Goal: Communication & Community: Answer question/provide support

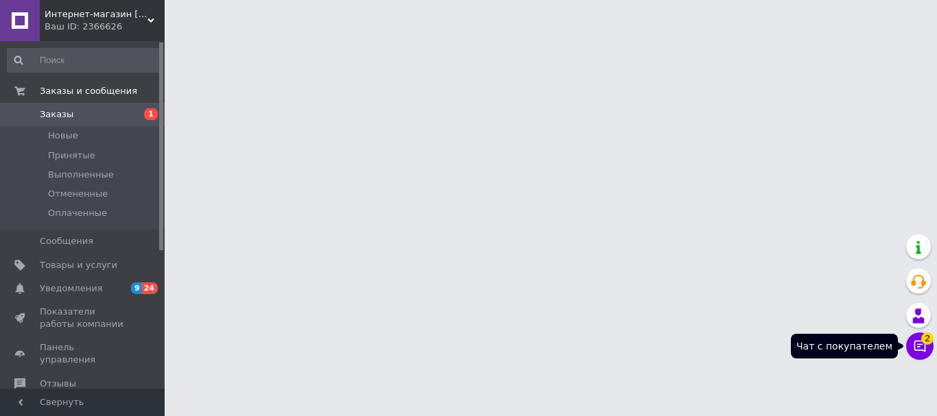
click at [921, 349] on button "Чат с покупателем 2" at bounding box center [919, 346] width 27 height 27
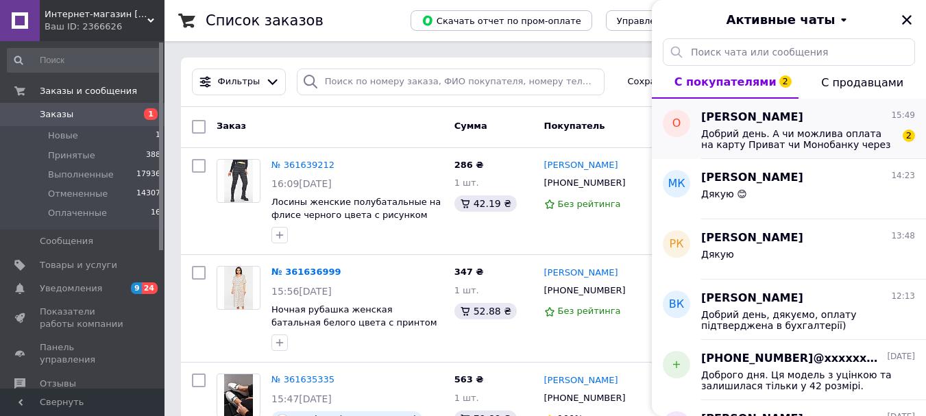
click at [843, 134] on span "Добрий день. А чи можлива оплата на карту Приват чи Монобанку через термінал ( …" at bounding box center [798, 139] width 195 height 22
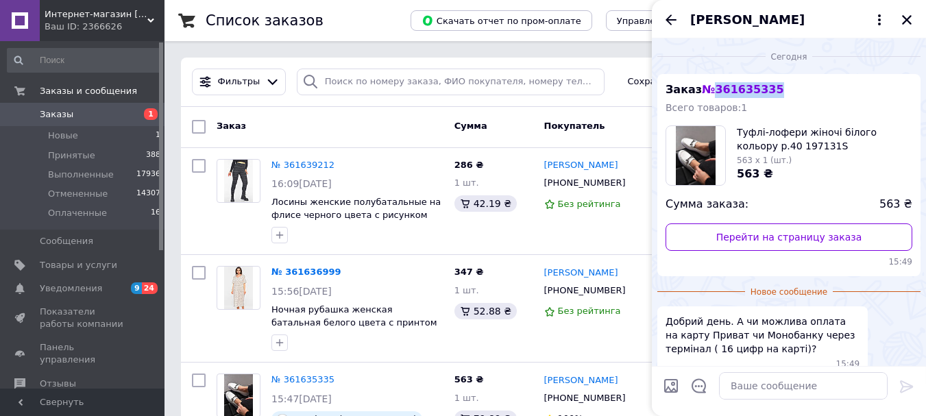
drag, startPoint x: 779, startPoint y: 87, endPoint x: 712, endPoint y: 87, distance: 67.2
click at [712, 87] on div "Заказ № 361635335 Всего товаров: 1 Туфлі-лофери жіночі білого кольору р.40 1971…" at bounding box center [789, 175] width 263 height 202
copy span "361635335"
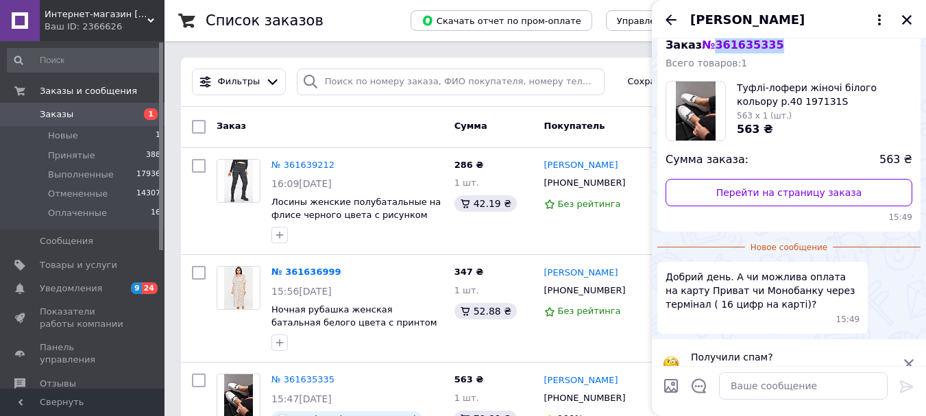
scroll to position [68, 0]
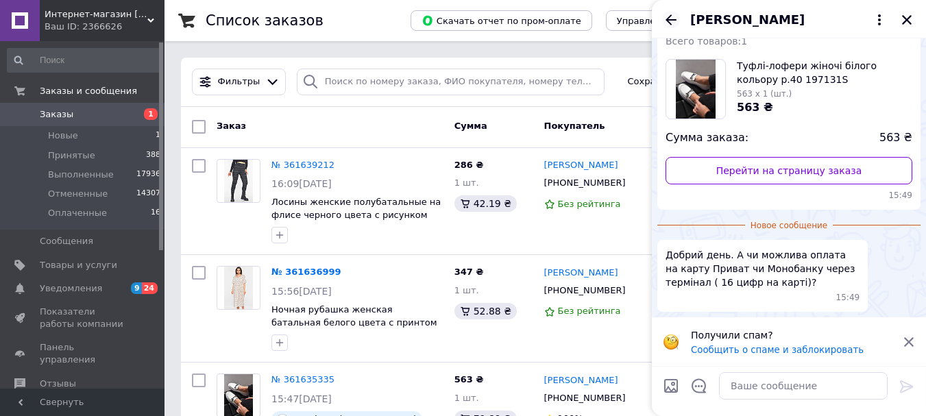
click at [668, 23] on icon "Назад" at bounding box center [671, 20] width 16 height 16
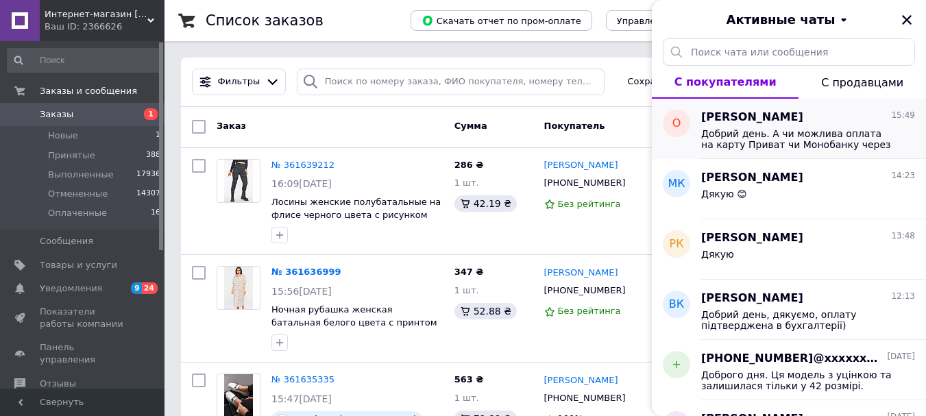
click at [846, 121] on div "Оксана Геда 15:49" at bounding box center [808, 118] width 214 height 16
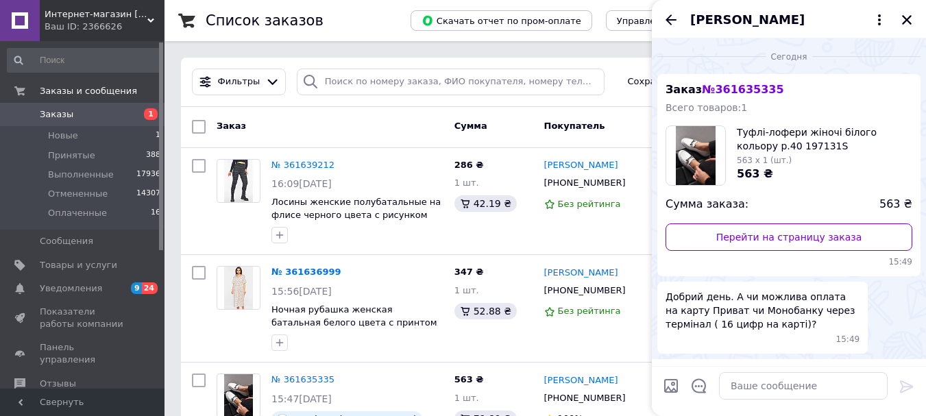
scroll to position [43, 0]
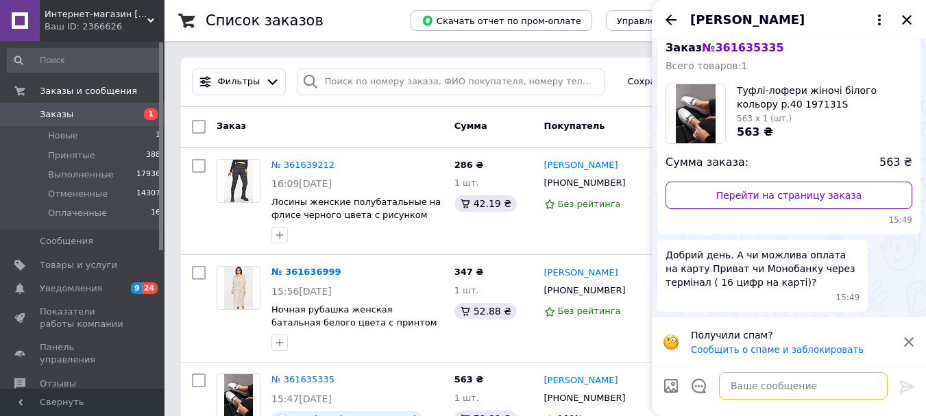
click at [820, 374] on textarea at bounding box center [803, 385] width 169 height 27
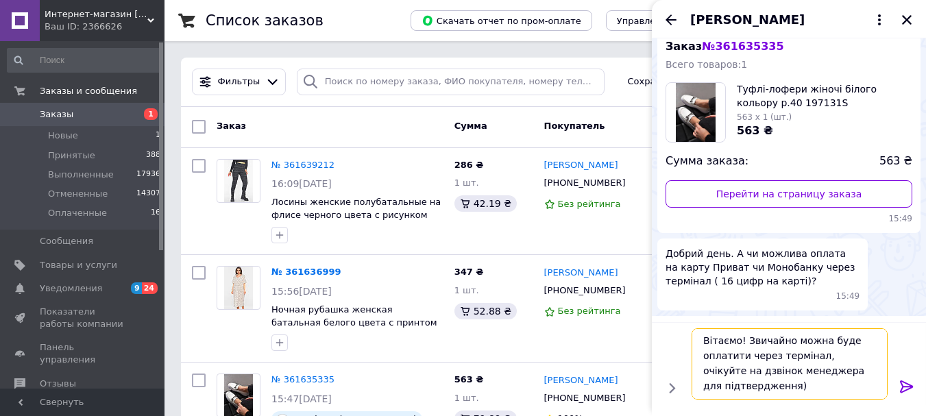
scroll to position [1, 0]
type textarea "Вітаємо! Звичайно можна буде оплатити через термінал, очікуйте на дзвінок менед…"
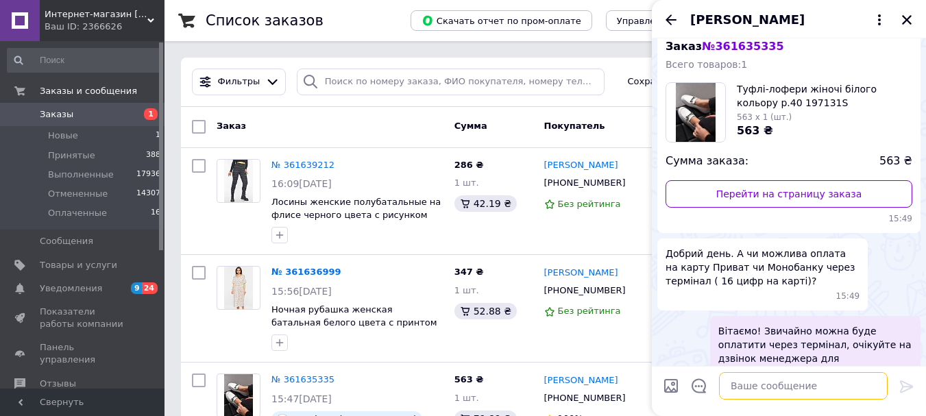
scroll to position [71, 0]
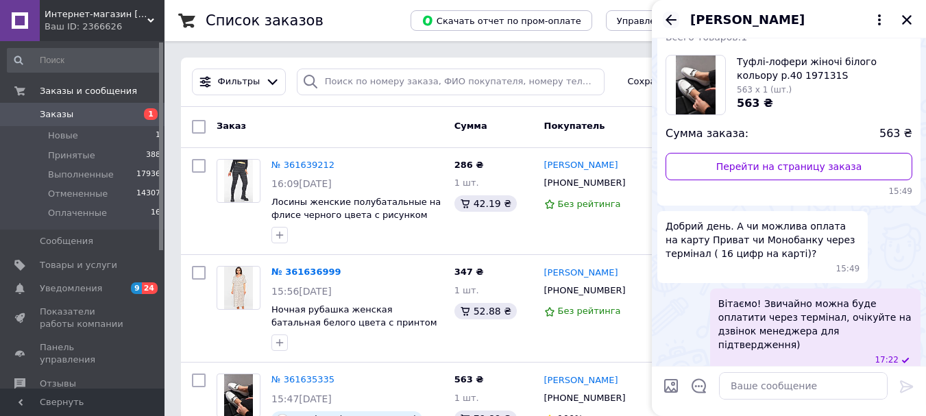
click at [671, 20] on icon "Назад" at bounding box center [671, 19] width 11 height 10
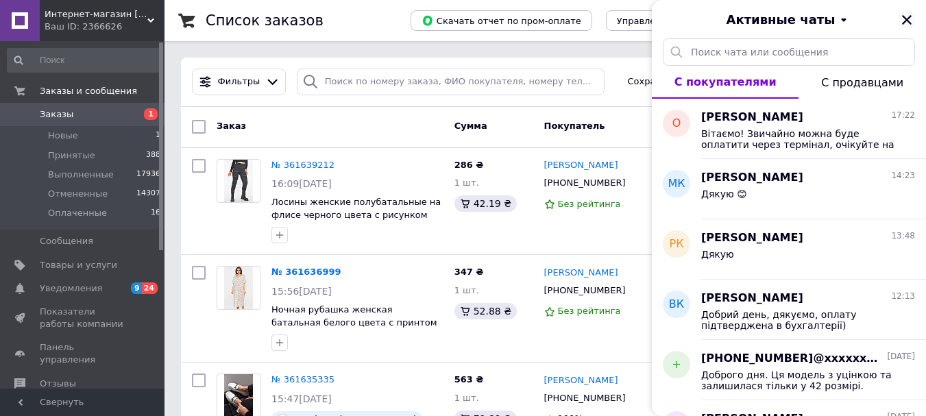
click at [909, 21] on icon "Закрыть" at bounding box center [907, 20] width 10 height 10
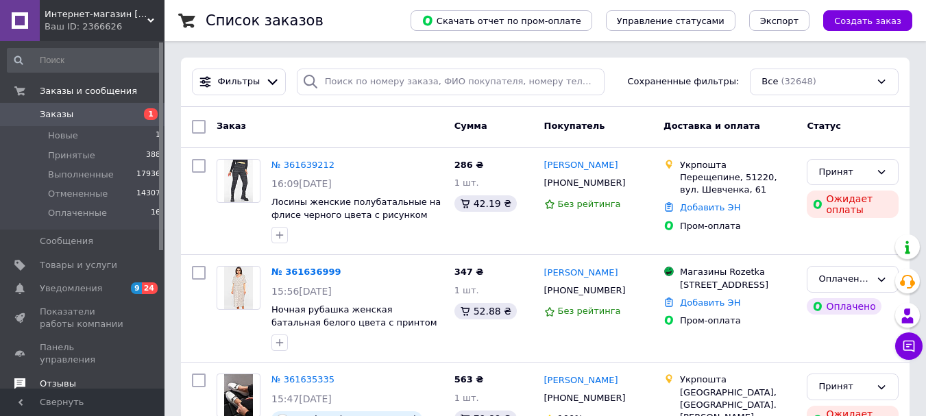
click at [56, 378] on span "Отзывы" at bounding box center [58, 384] width 36 height 12
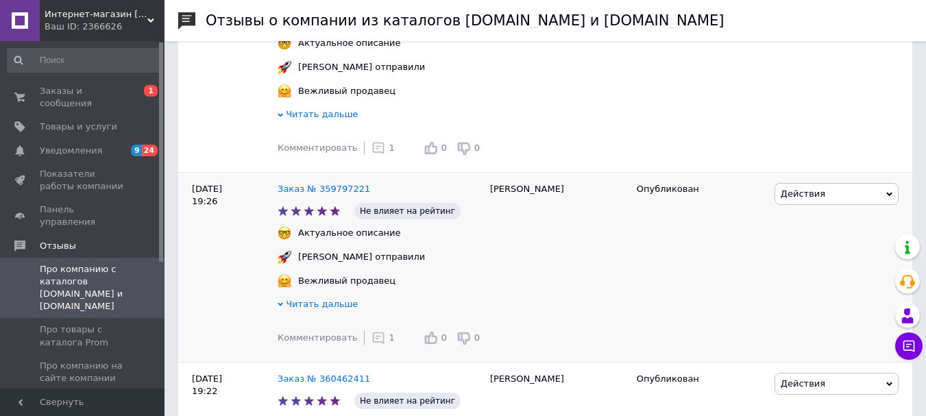
scroll to position [617, 0]
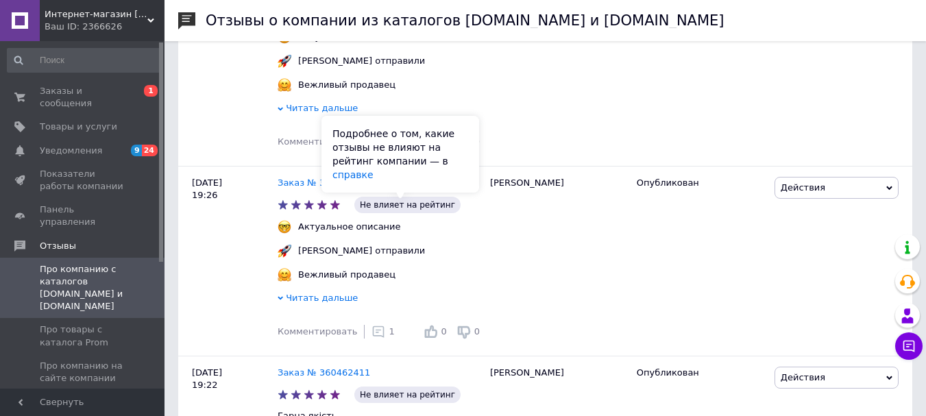
click at [368, 149] on div "Подробнее о том, какие отзывы не влияют на рейтинг компании — в справке" at bounding box center [401, 154] width 158 height 77
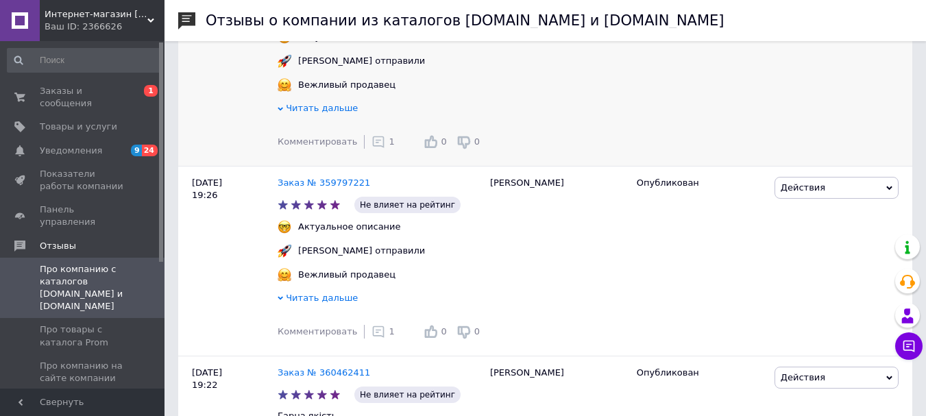
click at [372, 147] on icon at bounding box center [379, 142] width 14 height 14
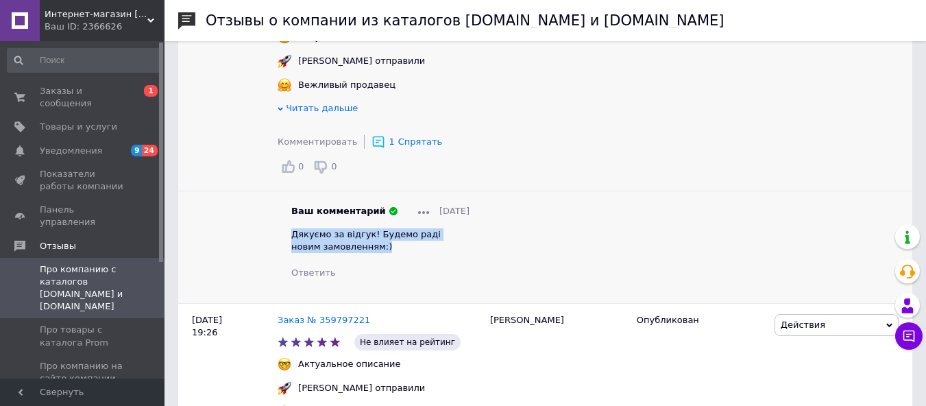
drag, startPoint x: 355, startPoint y: 250, endPoint x: 288, endPoint y: 234, distance: 69.0
click at [288, 234] on div "Ваш комментарий 12.09.2025 Дякуємо за відгук! Будемо раді новим замовленням:) О…" at bounding box center [381, 242] width 206 height 74
drag, startPoint x: 300, startPoint y: 239, endPoint x: 350, endPoint y: 252, distance: 51.6
click at [335, 252] on span "Дякуємо за відгук! Будемо раді новим замовленням:)" at bounding box center [365, 240] width 149 height 23
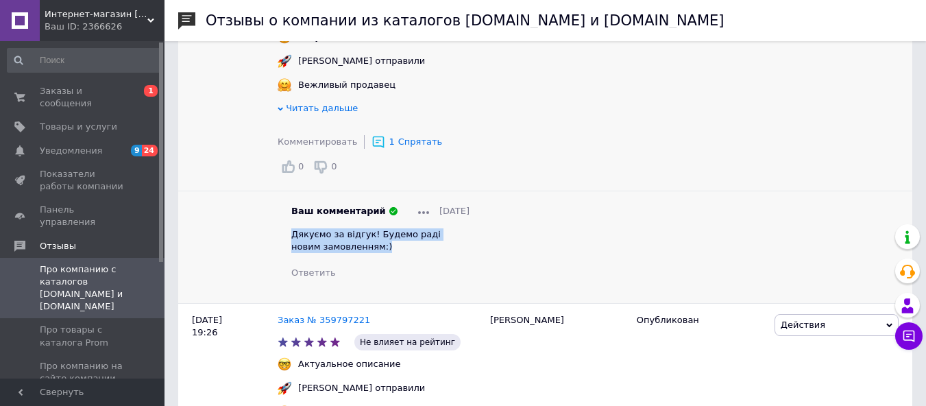
drag, startPoint x: 353, startPoint y: 252, endPoint x: 284, endPoint y: 242, distance: 69.9
click at [286, 243] on div "Ваш комментарий 12.09.2025 Дякуємо за відгук! Будемо раді новим замовленням:) О…" at bounding box center [381, 242] width 206 height 74
copy span "Дякуємо за відгук! Будемо раді новим замовленням:)"
click at [373, 148] on use at bounding box center [379, 142] width 12 height 12
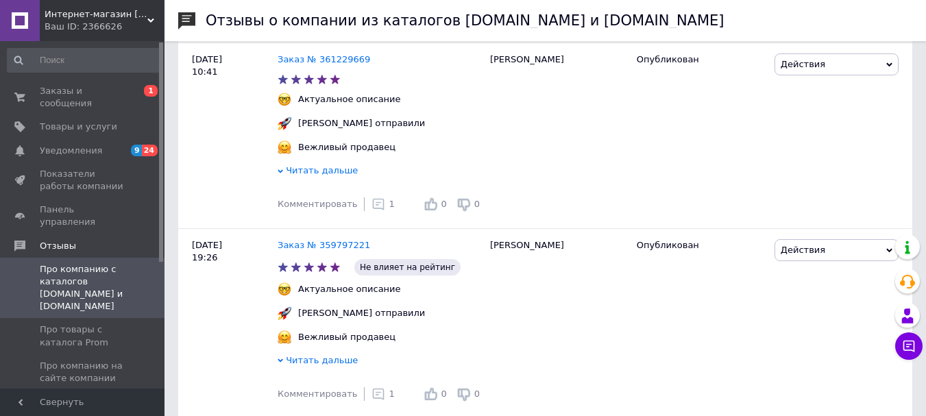
scroll to position [343, 0]
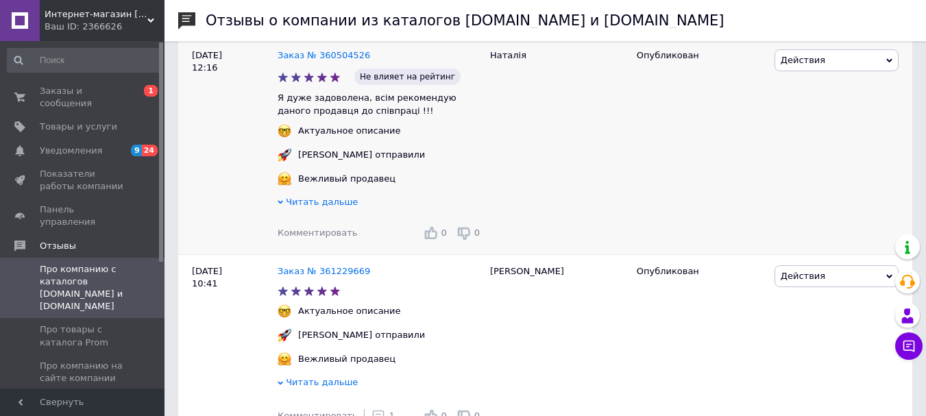
click at [300, 235] on span "Комментировать" at bounding box center [318, 233] width 80 height 10
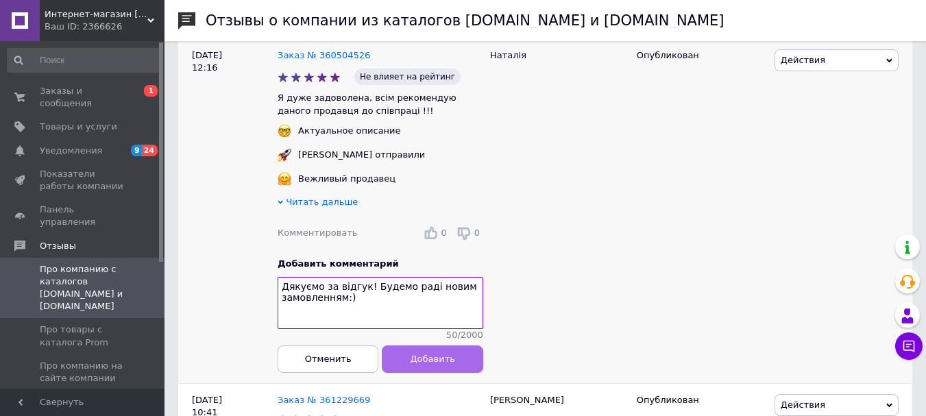
type textarea "Дякуємо за відгук! Будемо раді новим замовленням:)"
click at [429, 363] on button "Добавить" at bounding box center [433, 359] width 101 height 27
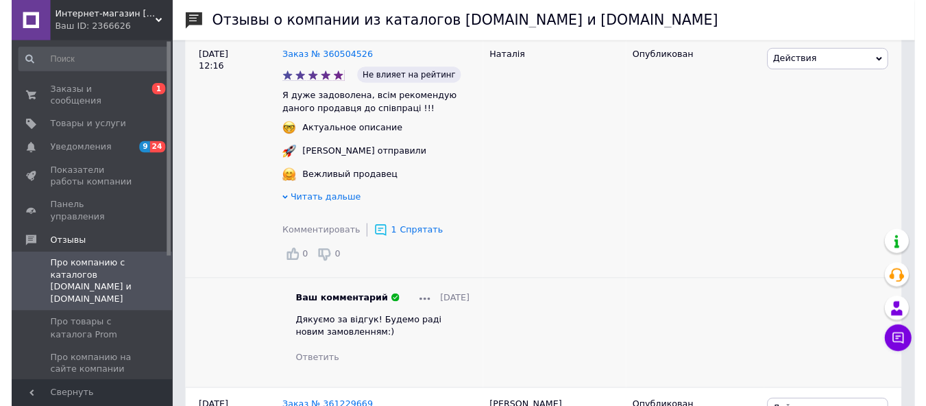
scroll to position [137, 0]
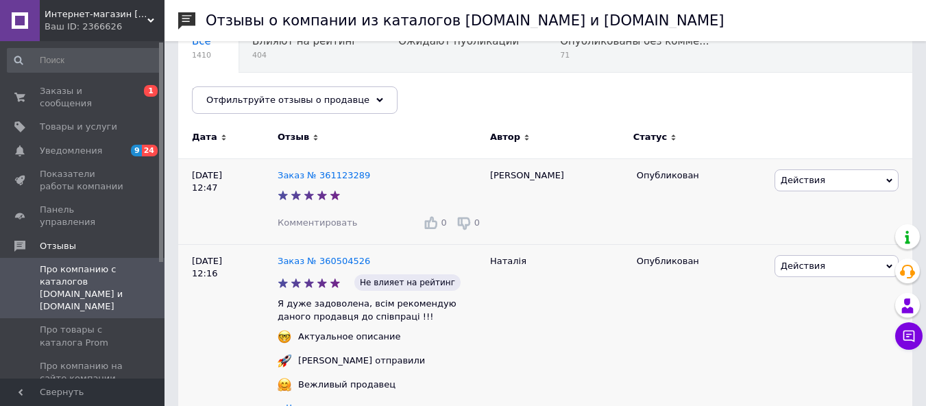
click at [300, 225] on span "Комментировать" at bounding box center [318, 222] width 80 height 10
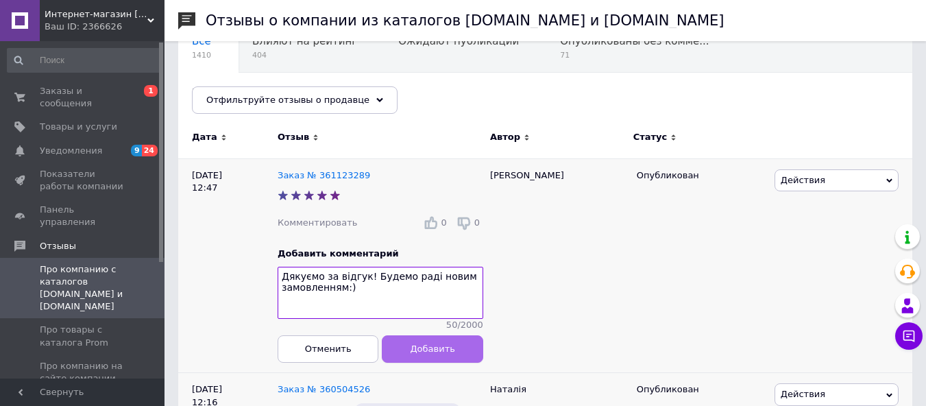
type textarea "Дякуємо за відгук! Будемо раді новим замовленням:)"
click at [449, 362] on button "Добавить" at bounding box center [433, 348] width 101 height 27
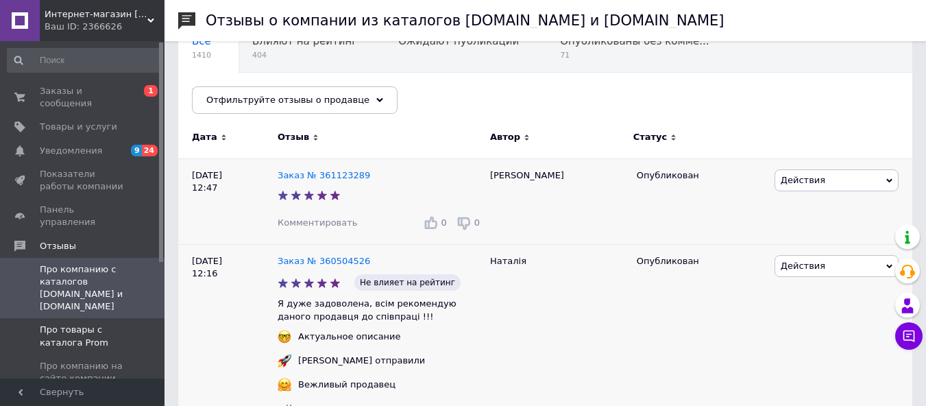
click at [71, 324] on span "Про товары с каталога Prom" at bounding box center [83, 336] width 87 height 25
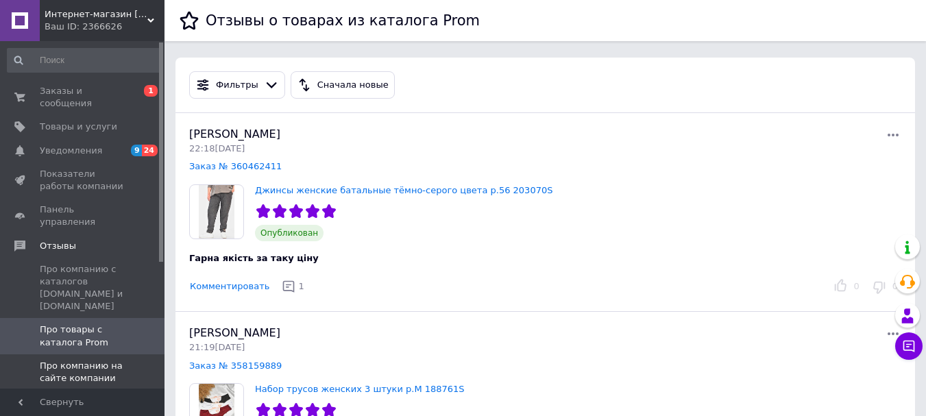
click at [84, 355] on link "Про компанию на сайте компании" at bounding box center [84, 373] width 169 height 36
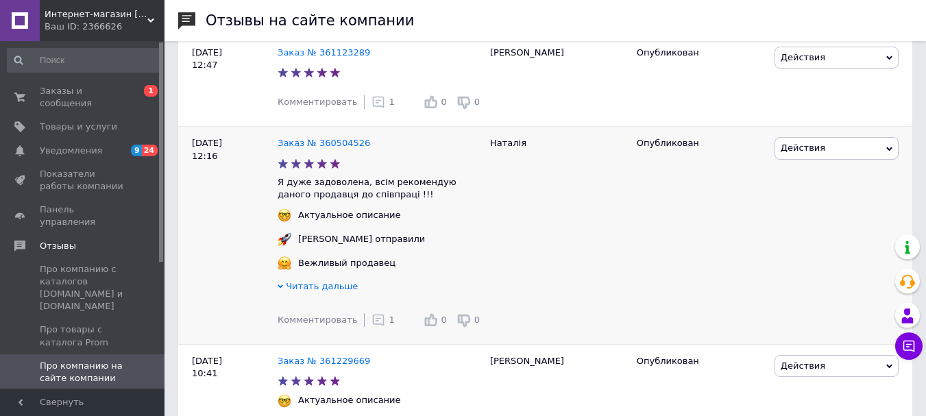
scroll to position [206, 0]
